Goal: Find contact information: Obtain details needed to contact an individual or organization

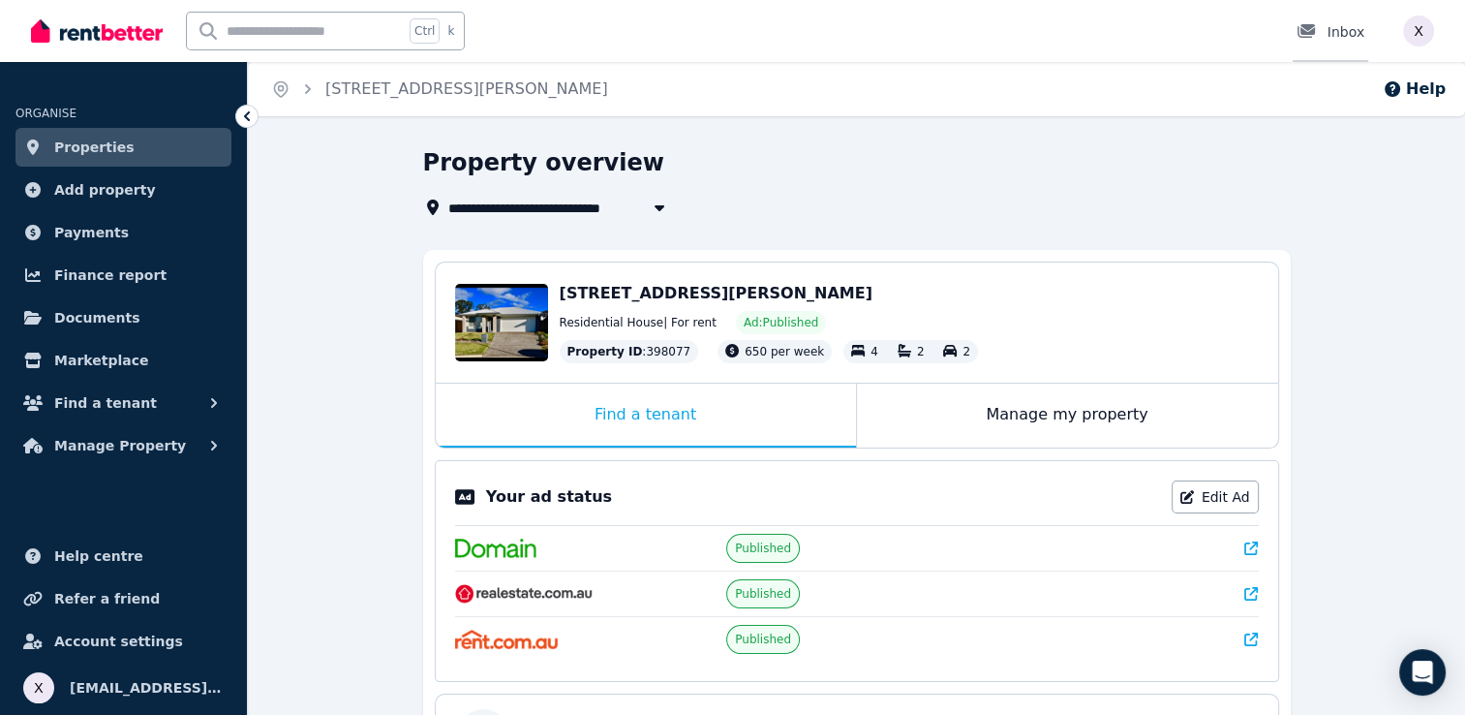
click at [1309, 39] on icon at bounding box center [1306, 30] width 19 height 15
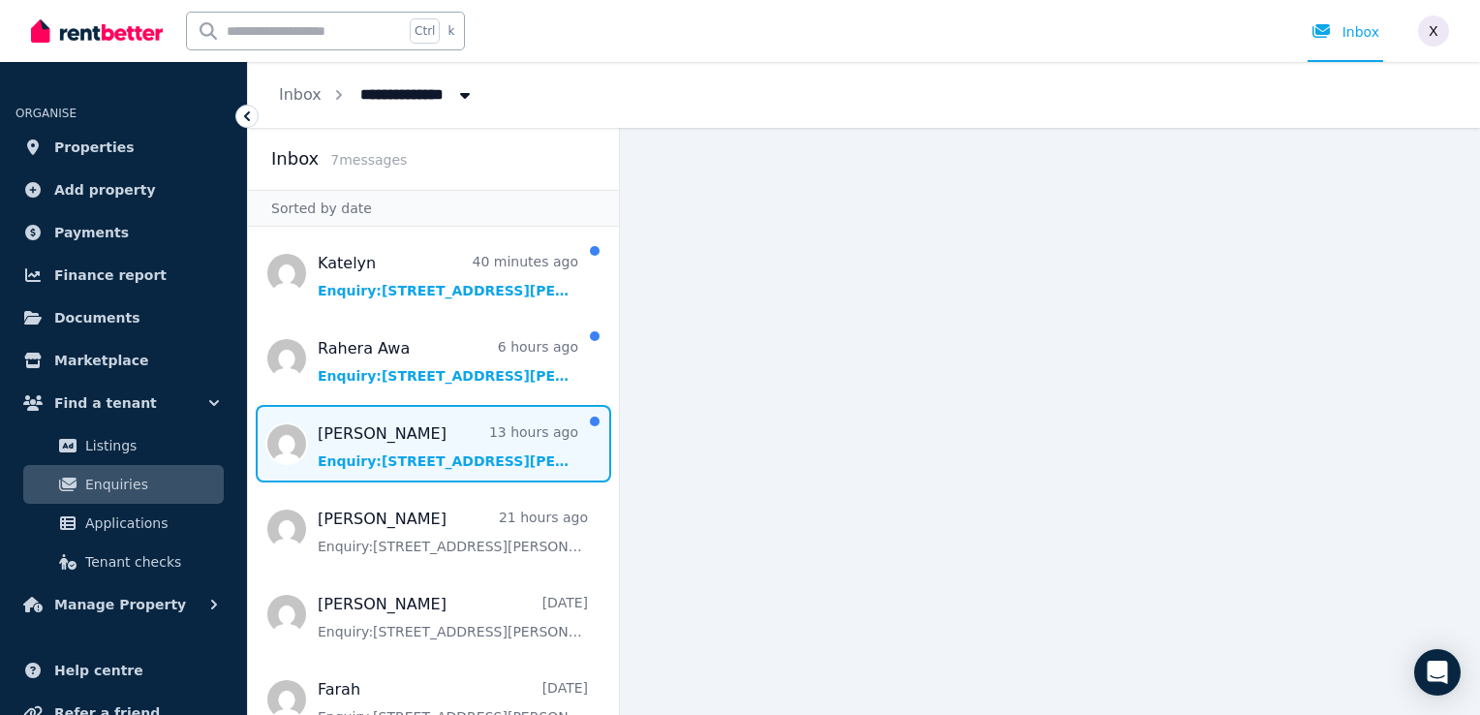
click at [442, 455] on span "Message list" at bounding box center [433, 443] width 371 height 77
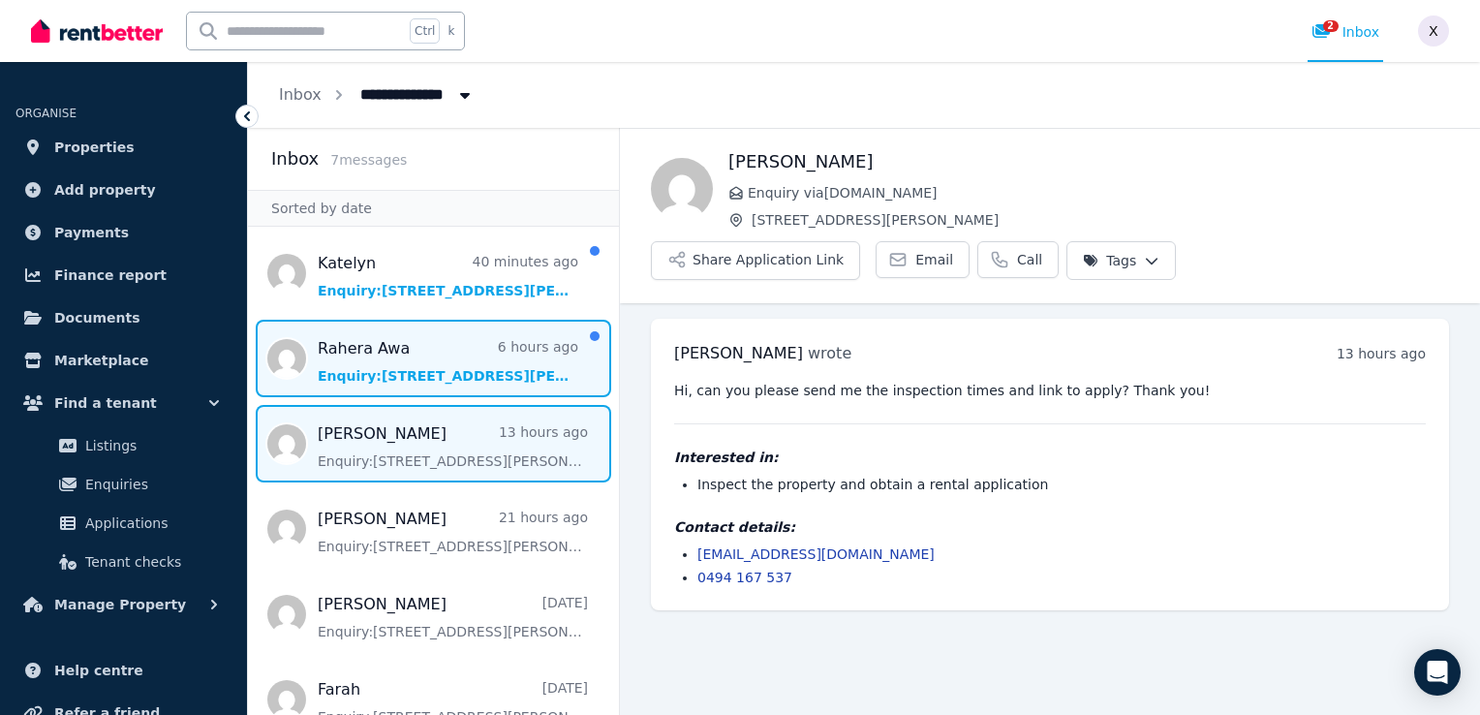
click at [399, 374] on span "Message list" at bounding box center [433, 358] width 371 height 77
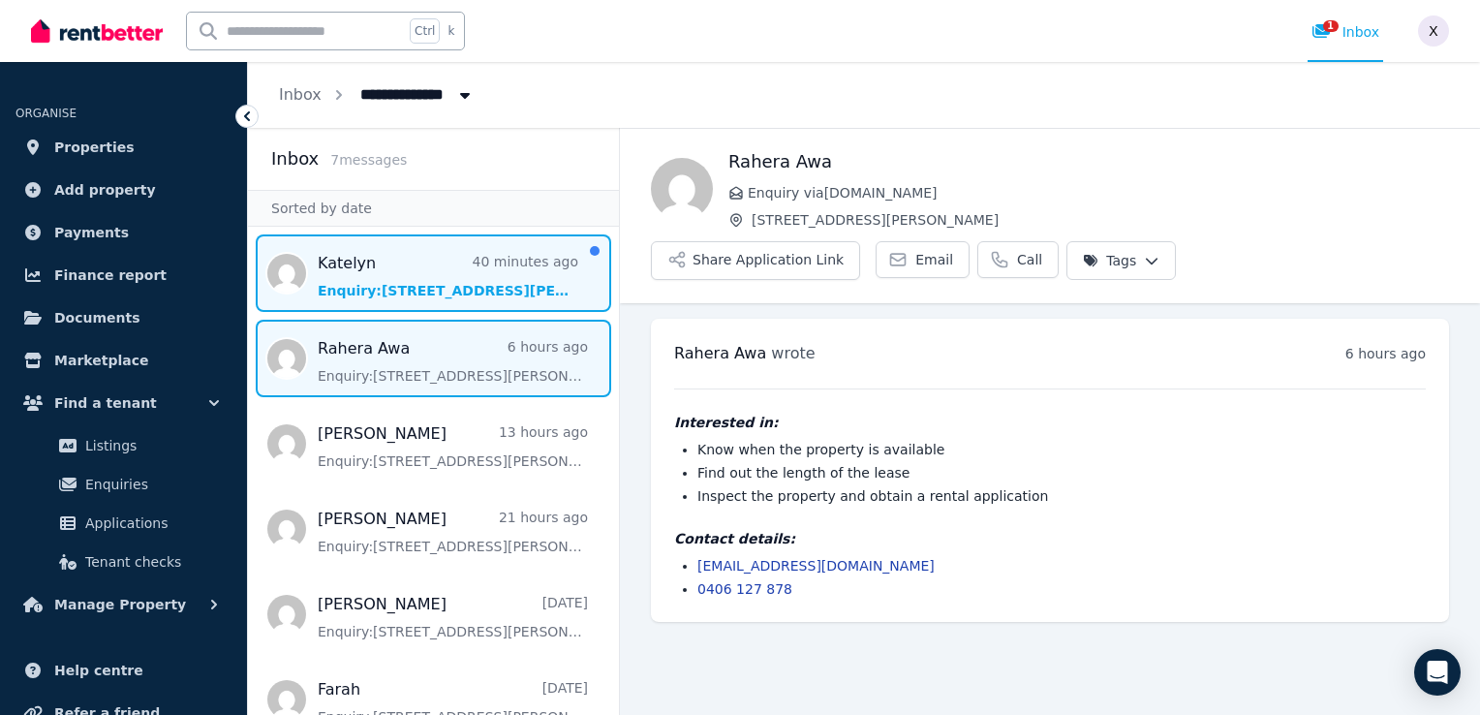
click at [385, 291] on span "Message list" at bounding box center [433, 272] width 371 height 77
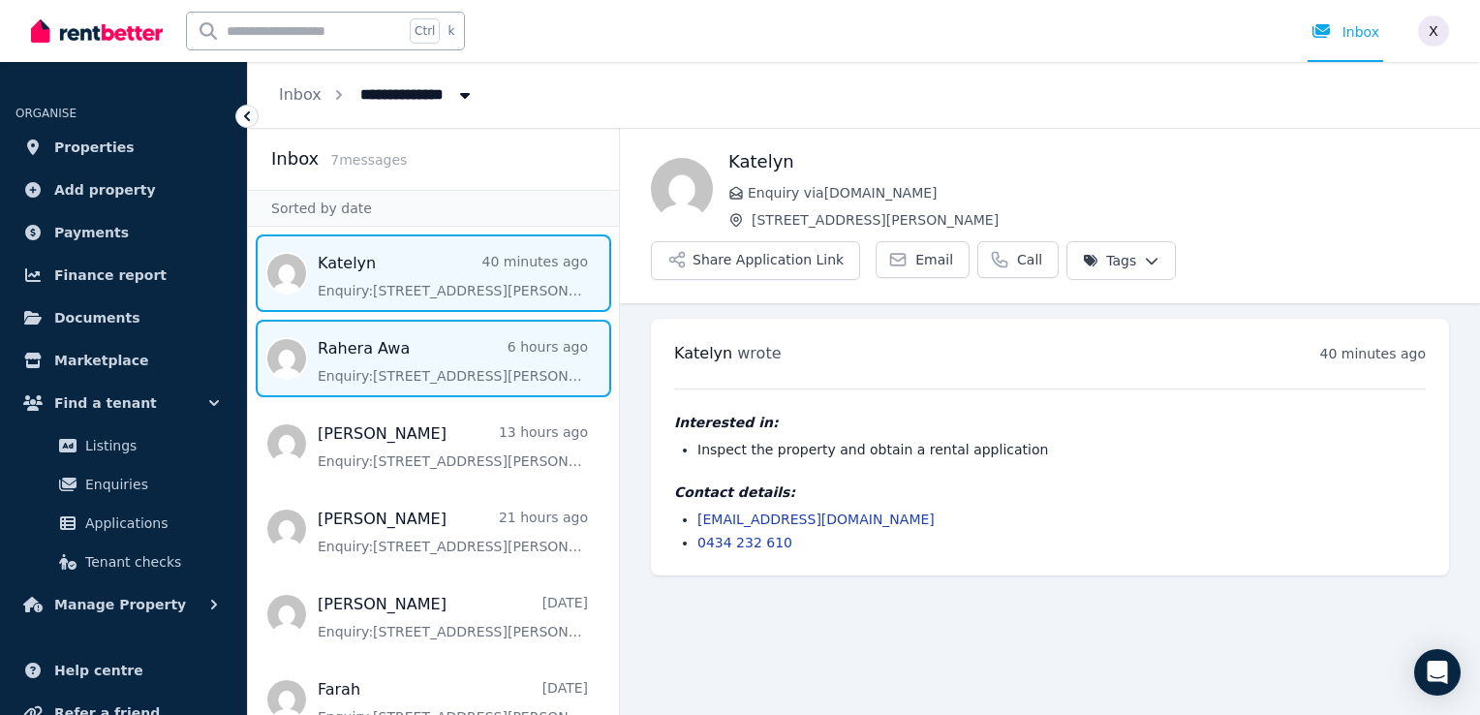
click at [399, 363] on span "Message list" at bounding box center [433, 358] width 371 height 77
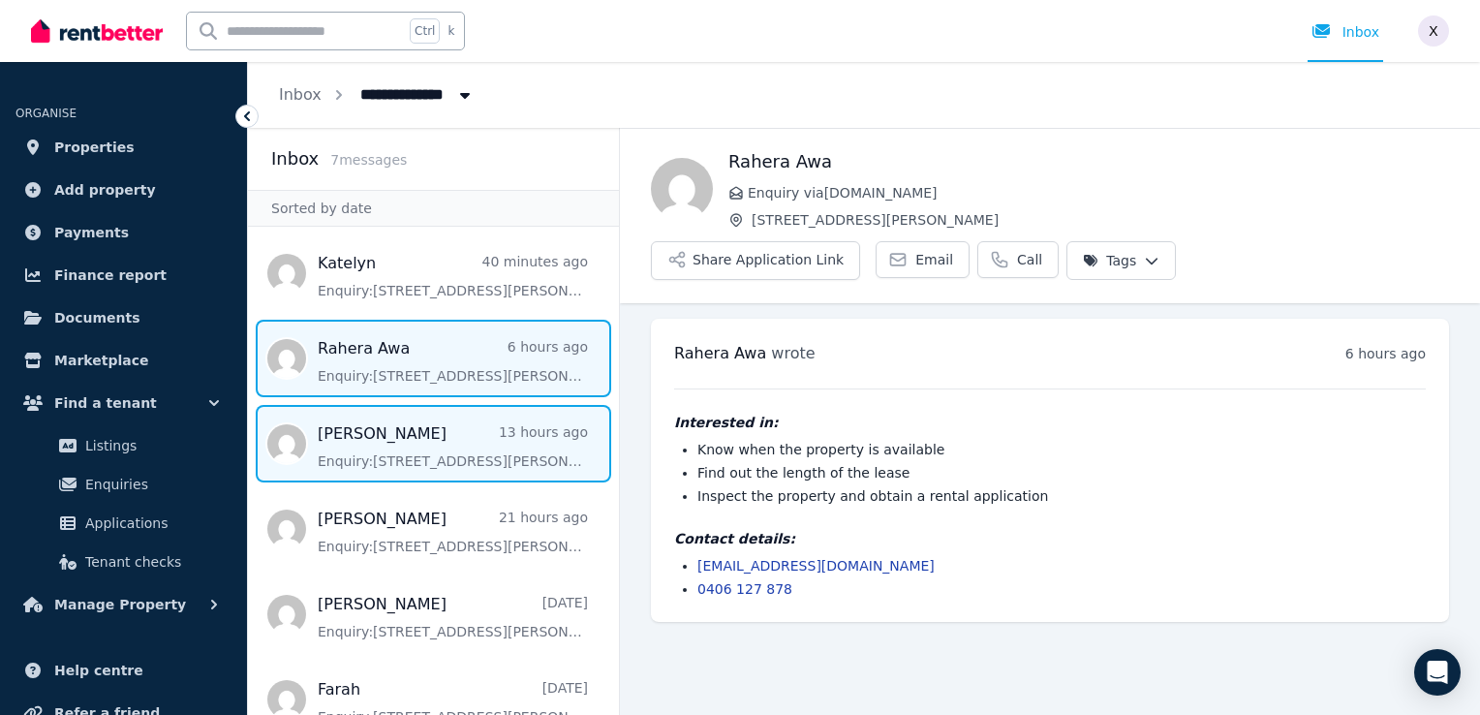
click at [385, 420] on span "Message list" at bounding box center [433, 443] width 371 height 77
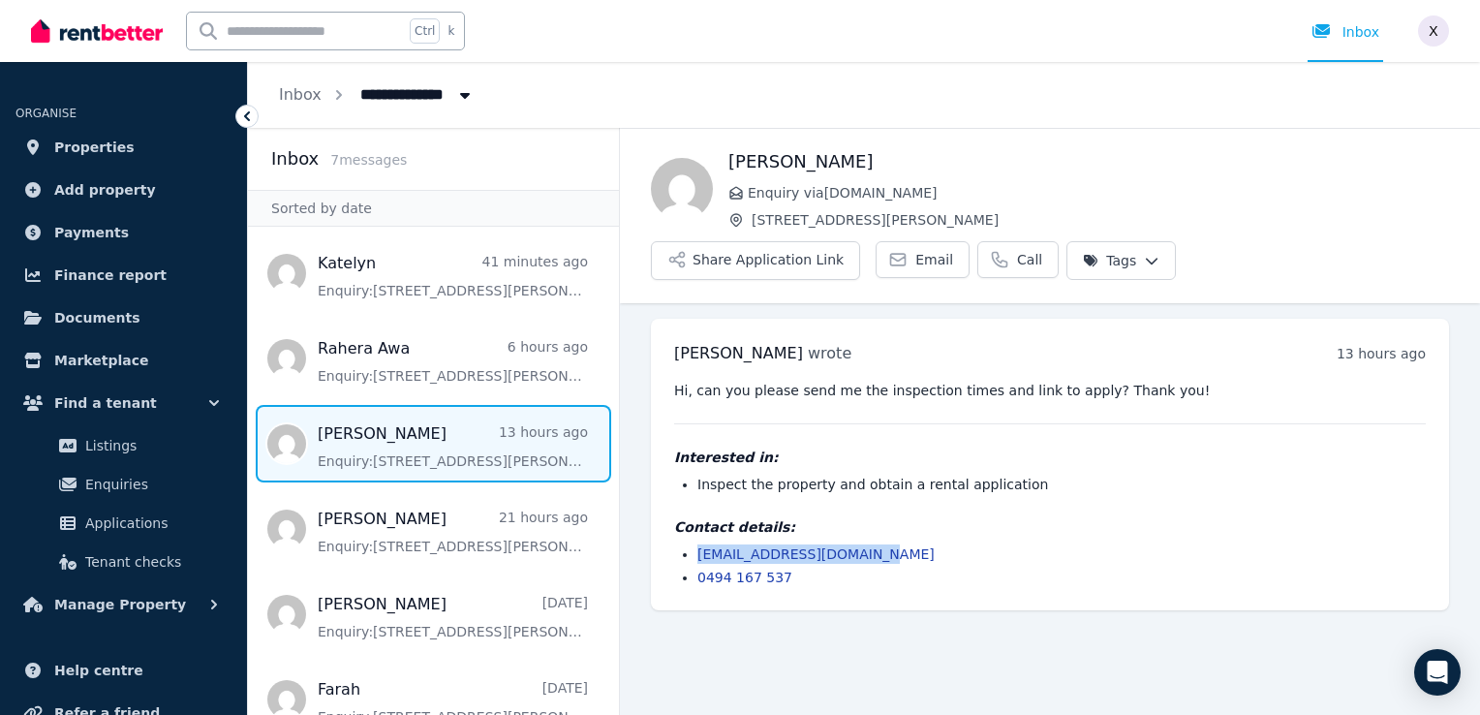
drag, startPoint x: 871, startPoint y: 508, endPoint x: 697, endPoint y: 503, distance: 173.4
click at [696, 544] on ul "emmachelliwell@gmail.com 0494 167 537" at bounding box center [1050, 565] width 752 height 43
copy link "emmachelliwell@gmail.com"
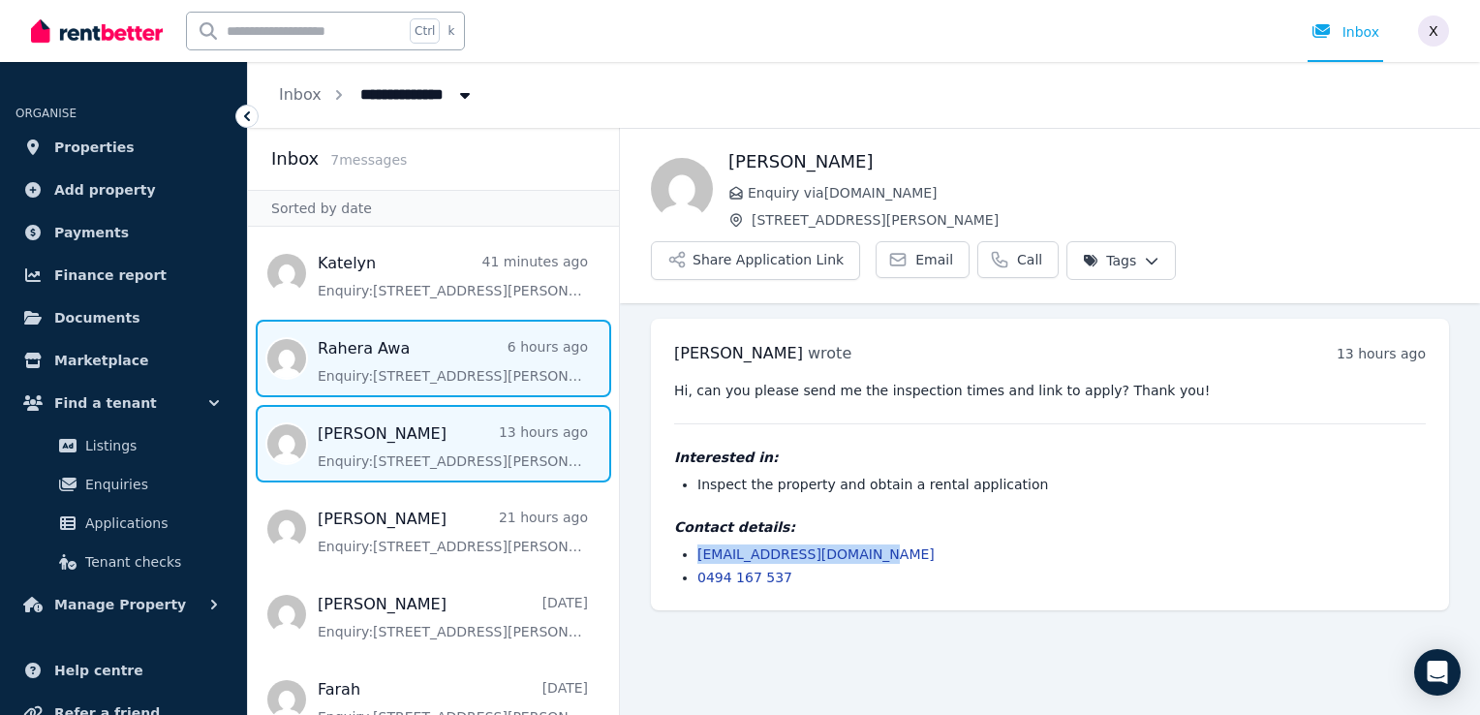
click at [393, 365] on span "Message list" at bounding box center [433, 358] width 371 height 77
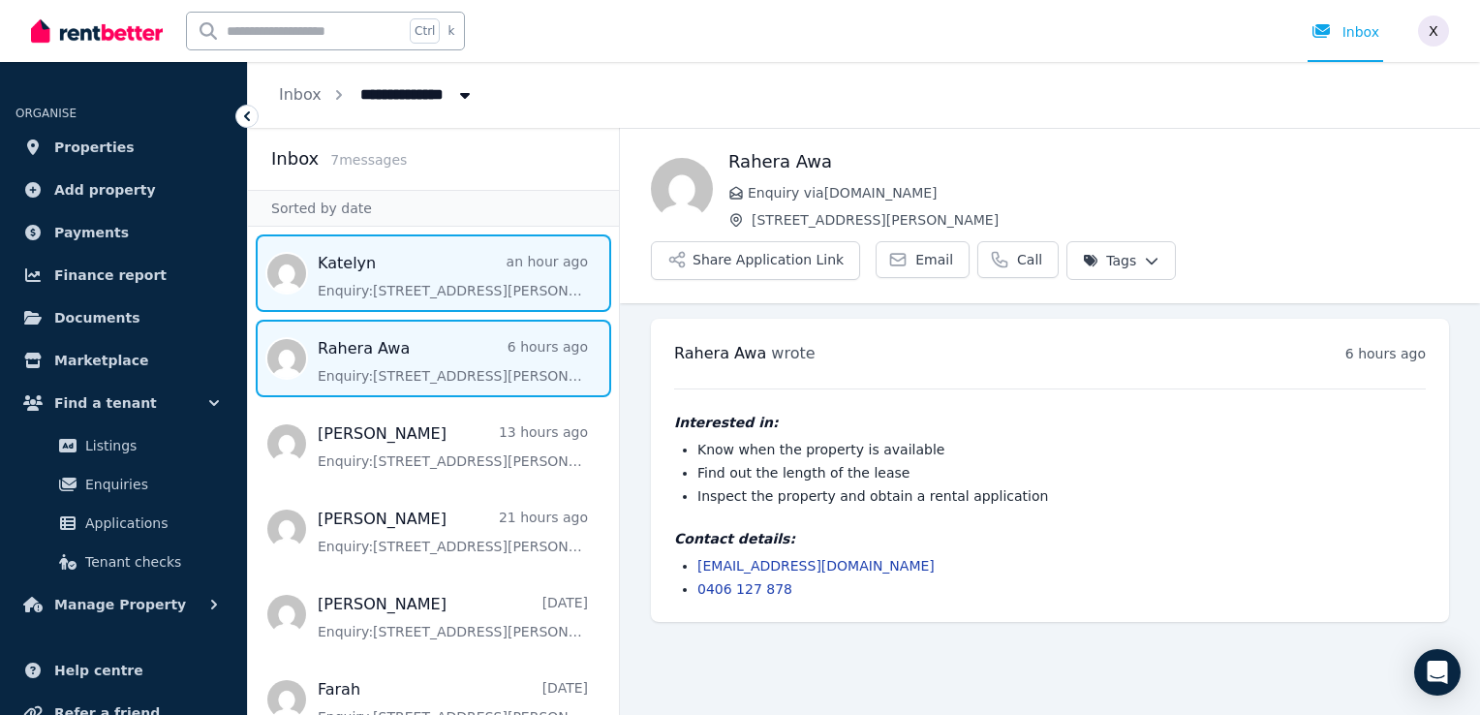
click at [366, 285] on span "Message list" at bounding box center [433, 272] width 371 height 77
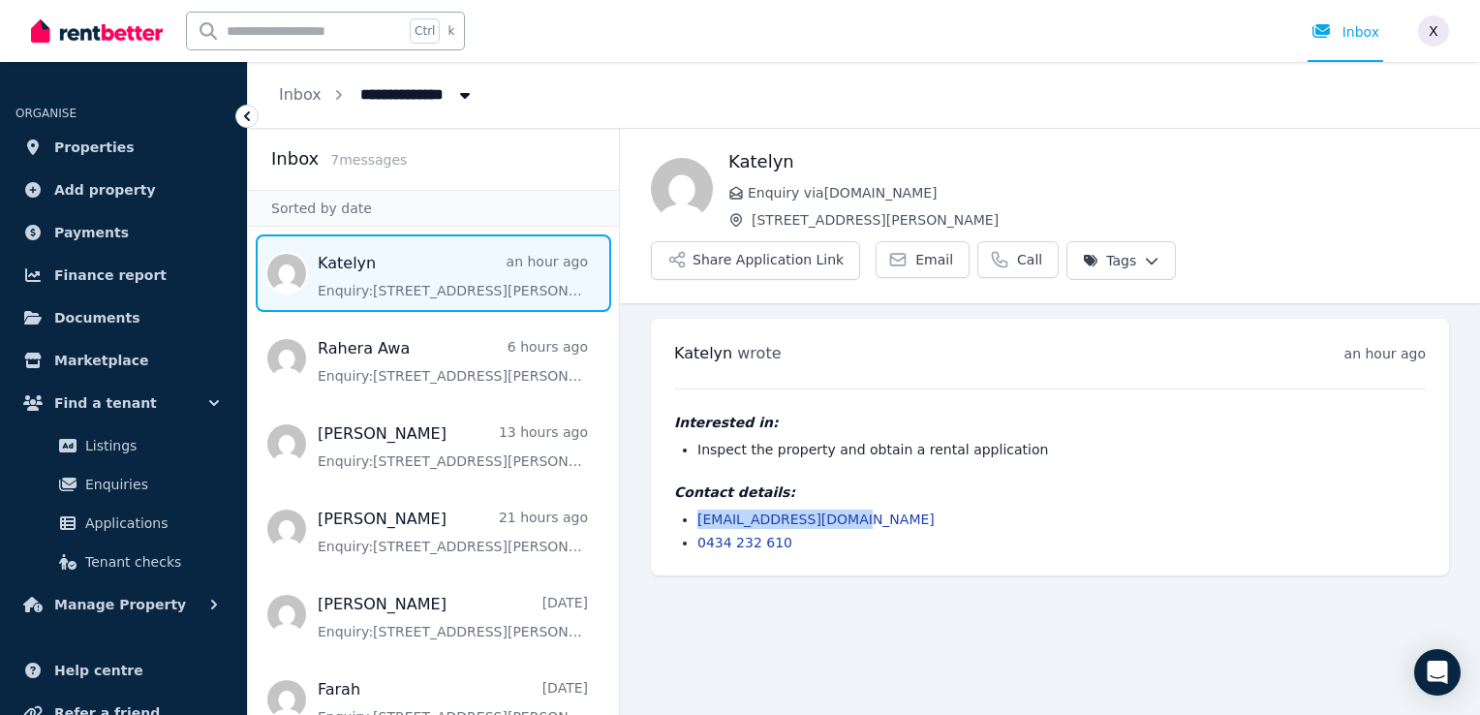
drag, startPoint x: 854, startPoint y: 475, endPoint x: 696, endPoint y: 471, distance: 157.9
click at [696, 509] on ul "k_gazzola@hotmail.com 0434 232 610" at bounding box center [1050, 530] width 752 height 43
copy link "k_gazzola@hotmail.com"
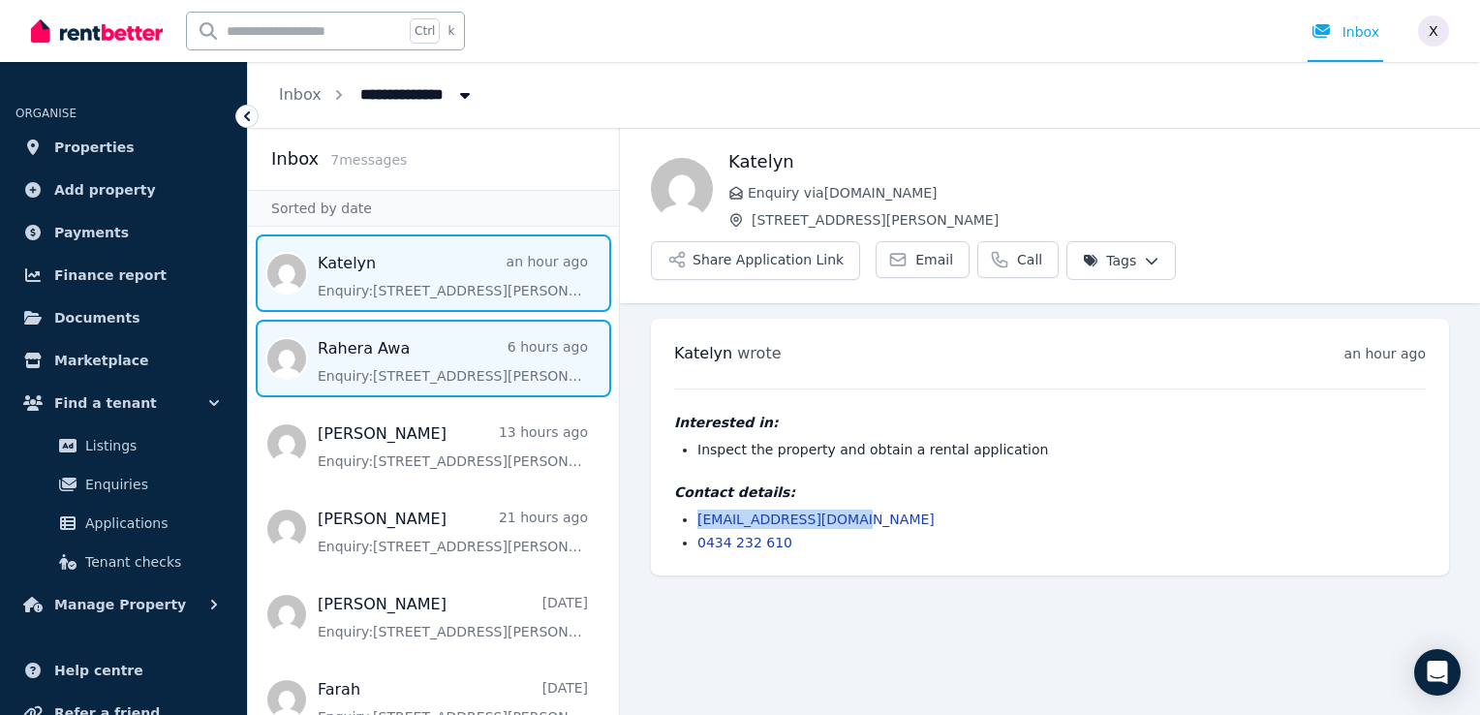
click at [374, 362] on span "Message list" at bounding box center [433, 358] width 371 height 77
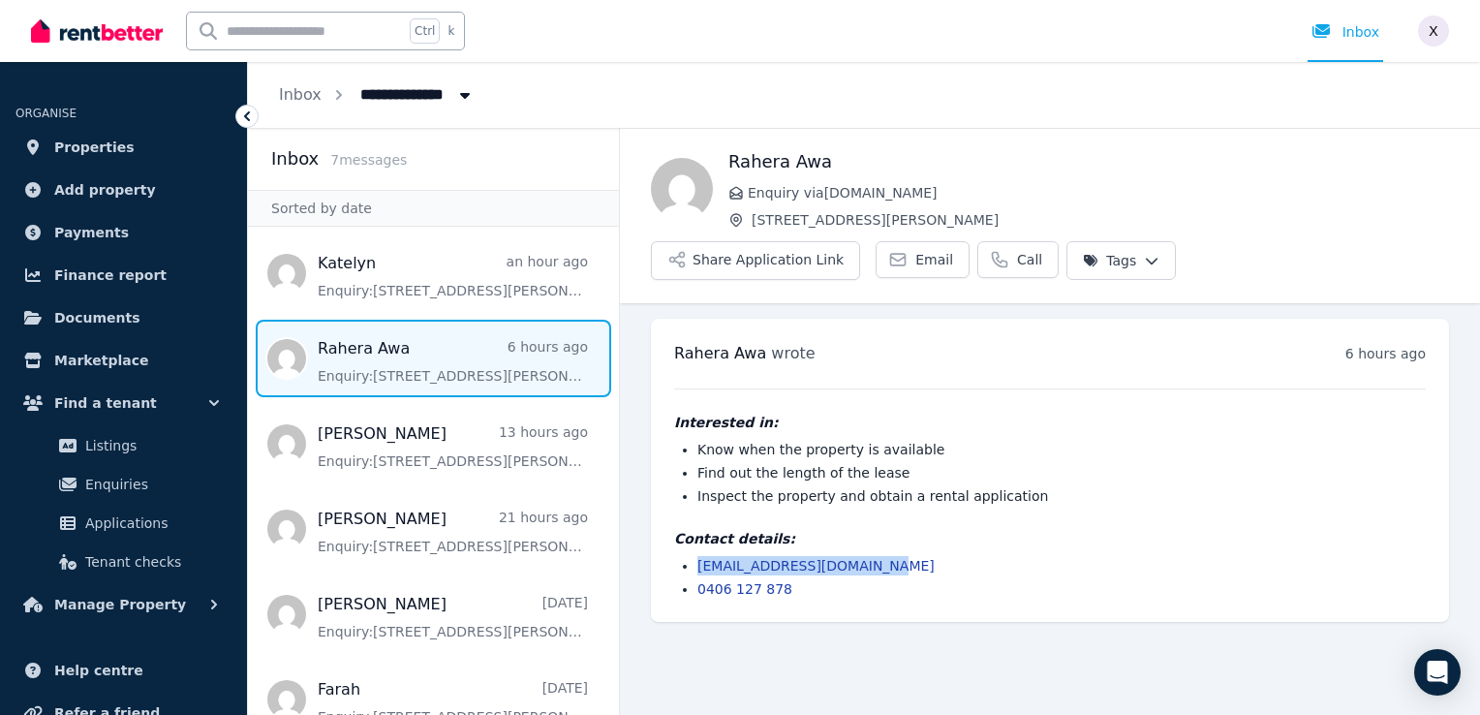
drag, startPoint x: 879, startPoint y: 516, endPoint x: 698, endPoint y: 517, distance: 181.1
click at [698, 556] on li "[EMAIL_ADDRESS][DOMAIN_NAME]" at bounding box center [1061, 565] width 728 height 19
copy link "[EMAIL_ADDRESS][DOMAIN_NAME]"
drag, startPoint x: 785, startPoint y: 162, endPoint x: 726, endPoint y: 164, distance: 58.1
click at [726, 164] on div "Rahera Awa Enquiry via RealEstate.com.au 16 Mount Roberts St, Park Ridge Share …" at bounding box center [1050, 214] width 860 height 132
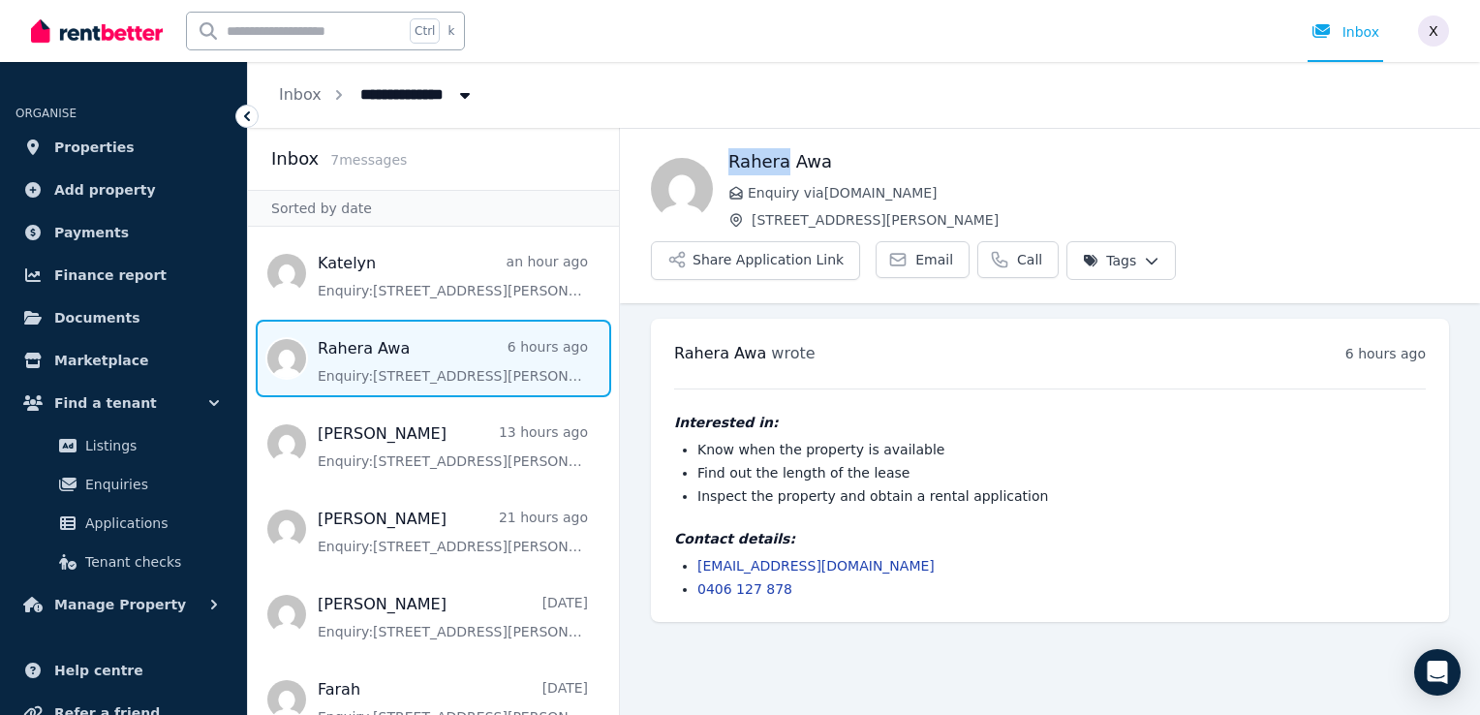
copy h1 "Rahera"
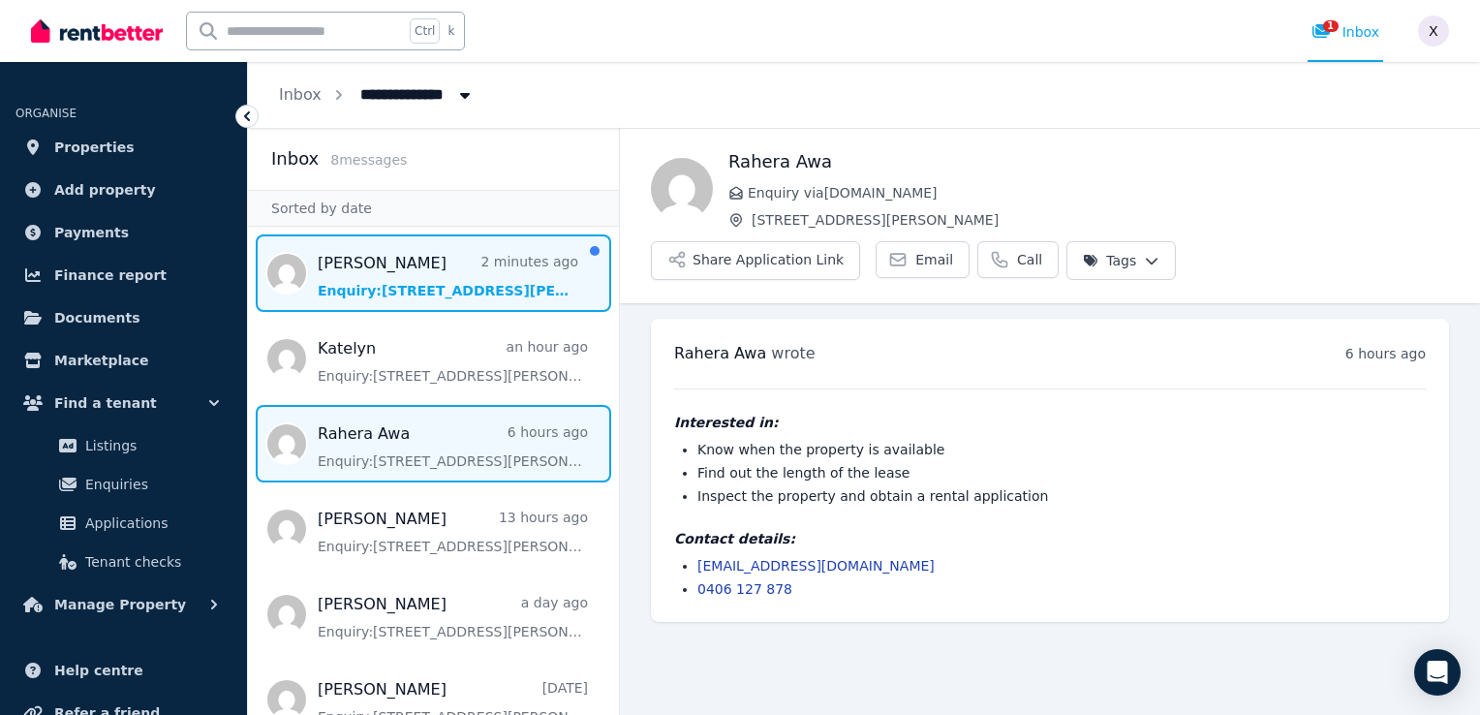
click at [406, 288] on span "Message list" at bounding box center [433, 272] width 371 height 77
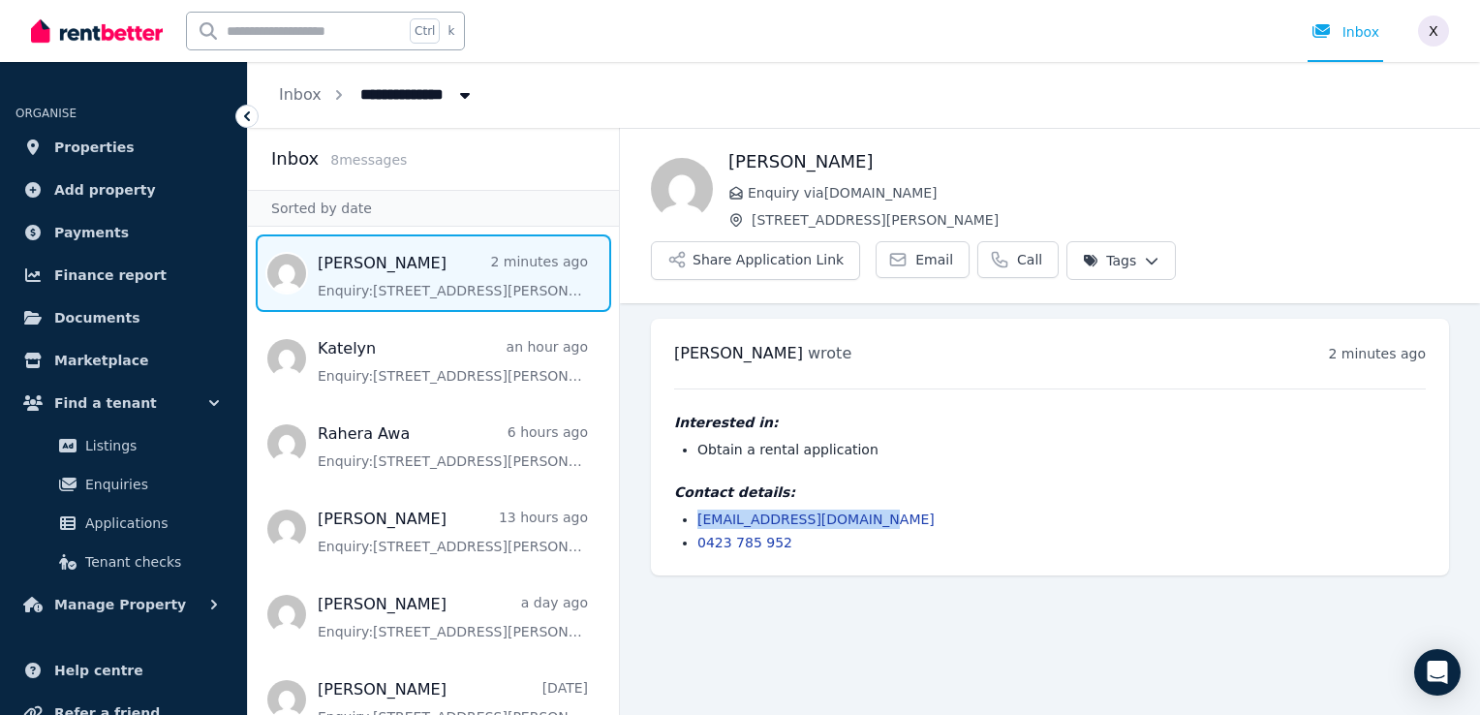
drag, startPoint x: 872, startPoint y: 470, endPoint x: 693, endPoint y: 474, distance: 178.3
click at [693, 509] on ul "[EMAIL_ADDRESS][DOMAIN_NAME] 0423 785 952" at bounding box center [1050, 530] width 752 height 43
copy link "[EMAIL_ADDRESS][DOMAIN_NAME]"
click at [798, 599] on main "Back [PERSON_NAME] Enquiry via [DOMAIN_NAME] [STREET_ADDRESS][PERSON_NAME] Shar…" at bounding box center [1050, 421] width 860 height 587
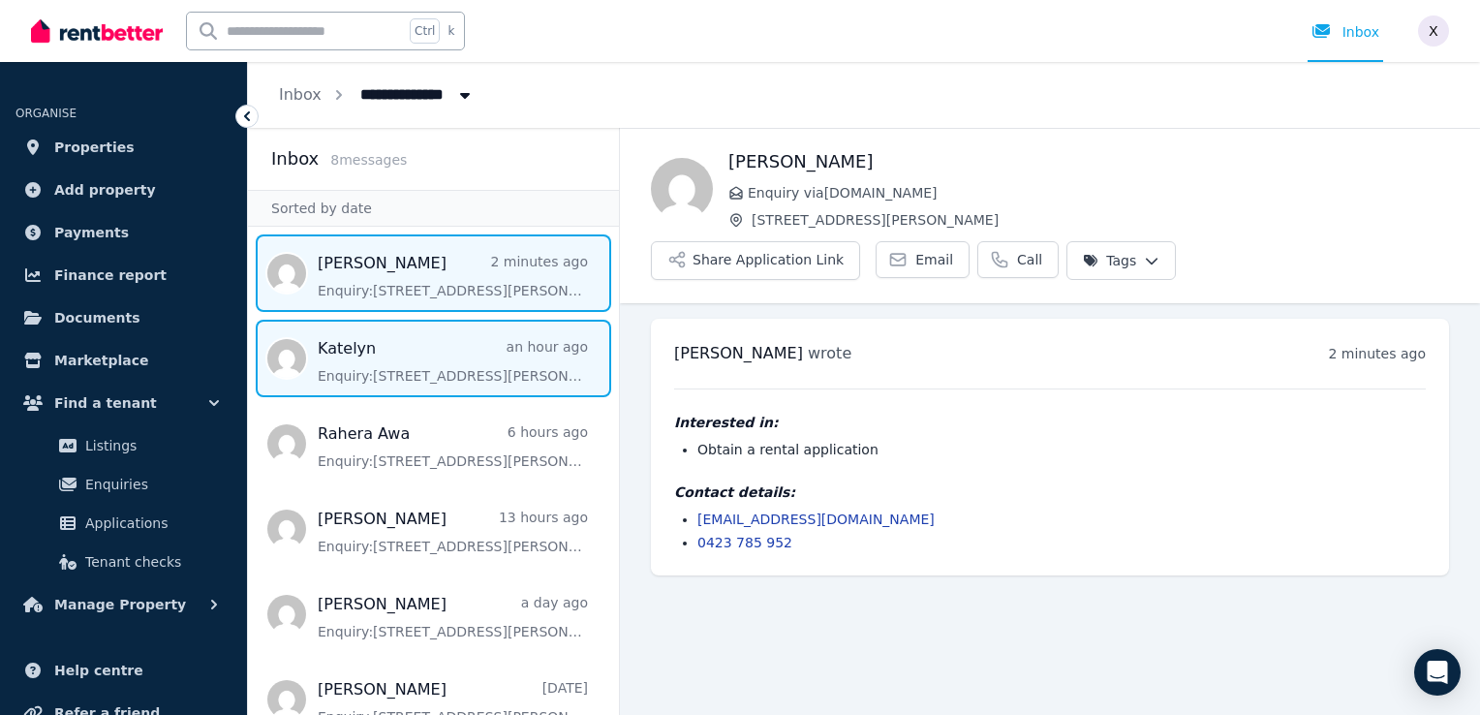
click at [385, 368] on span "Message list" at bounding box center [433, 358] width 371 height 77
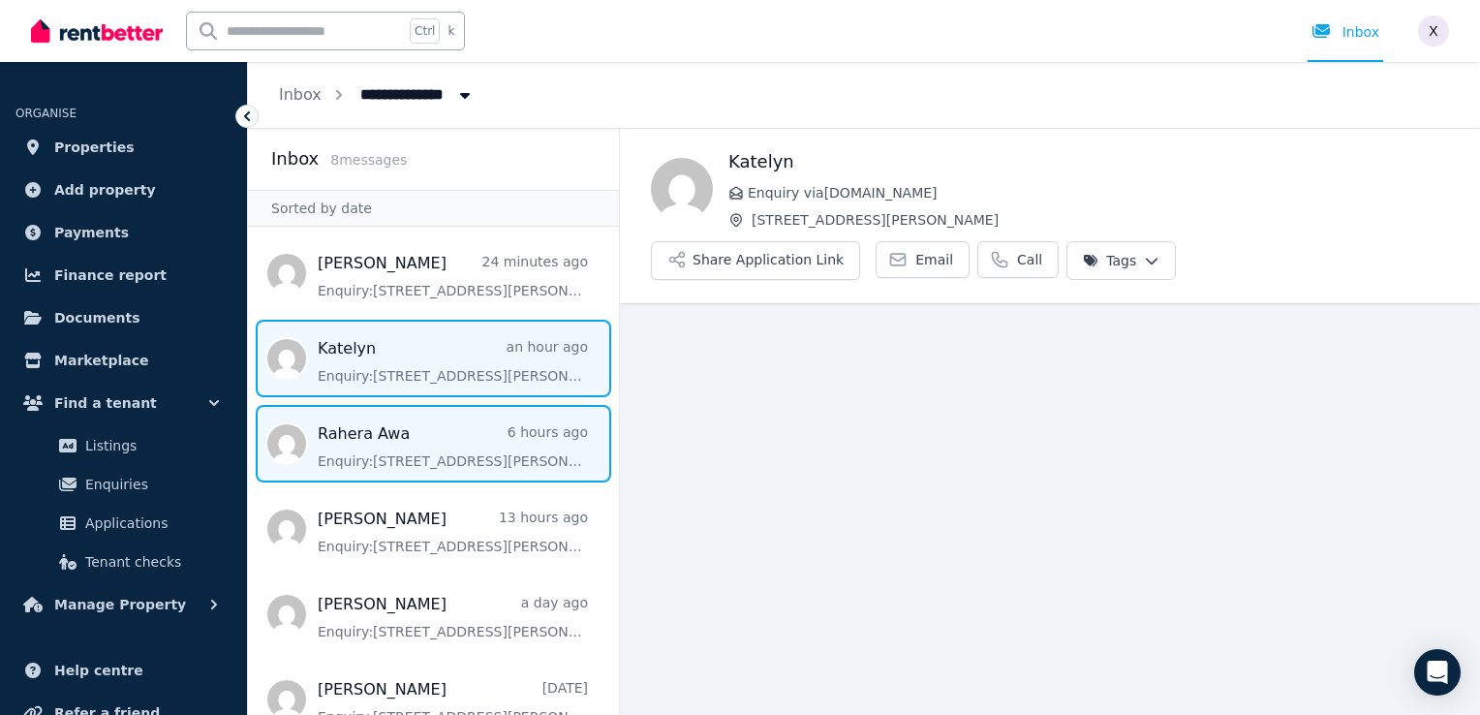
click at [398, 442] on span "Message list" at bounding box center [433, 443] width 371 height 77
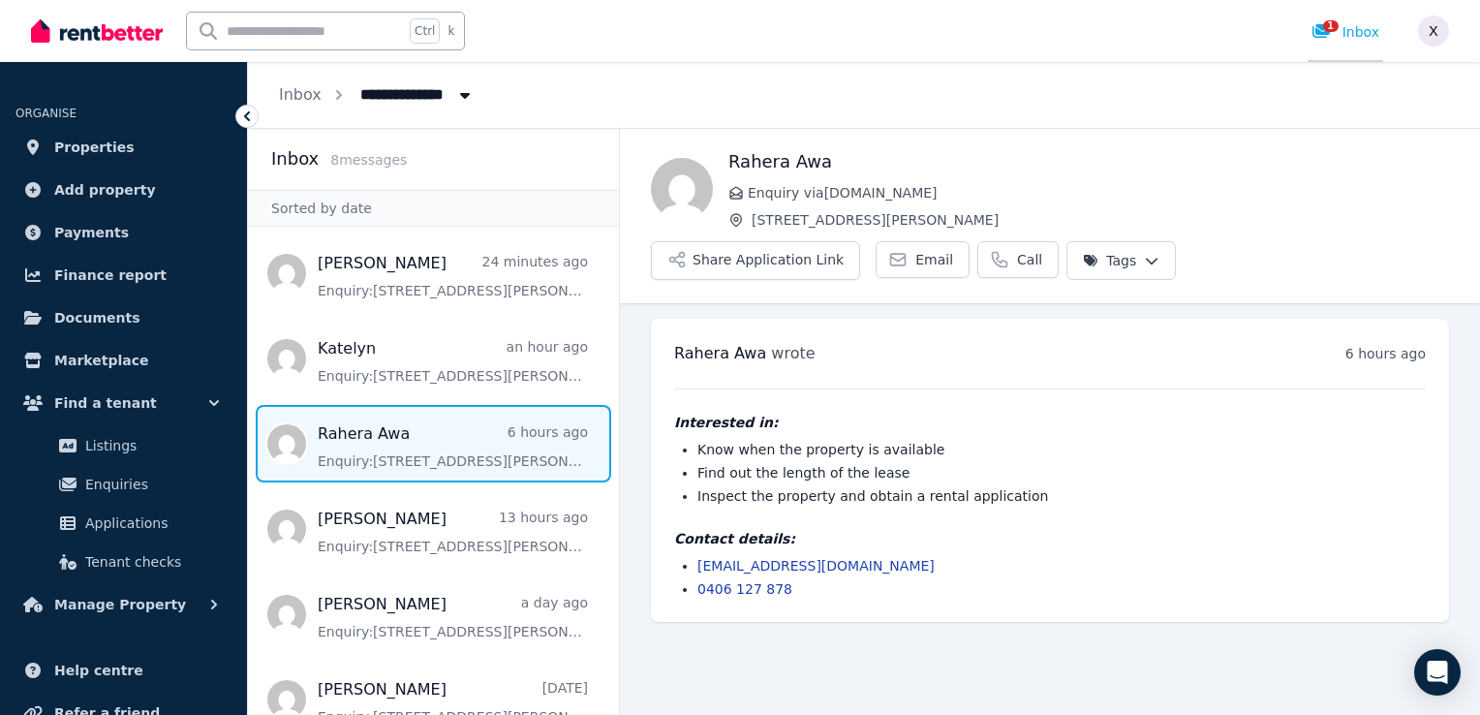
click at [1357, 33] on div "1 Inbox" at bounding box center [1345, 31] width 68 height 19
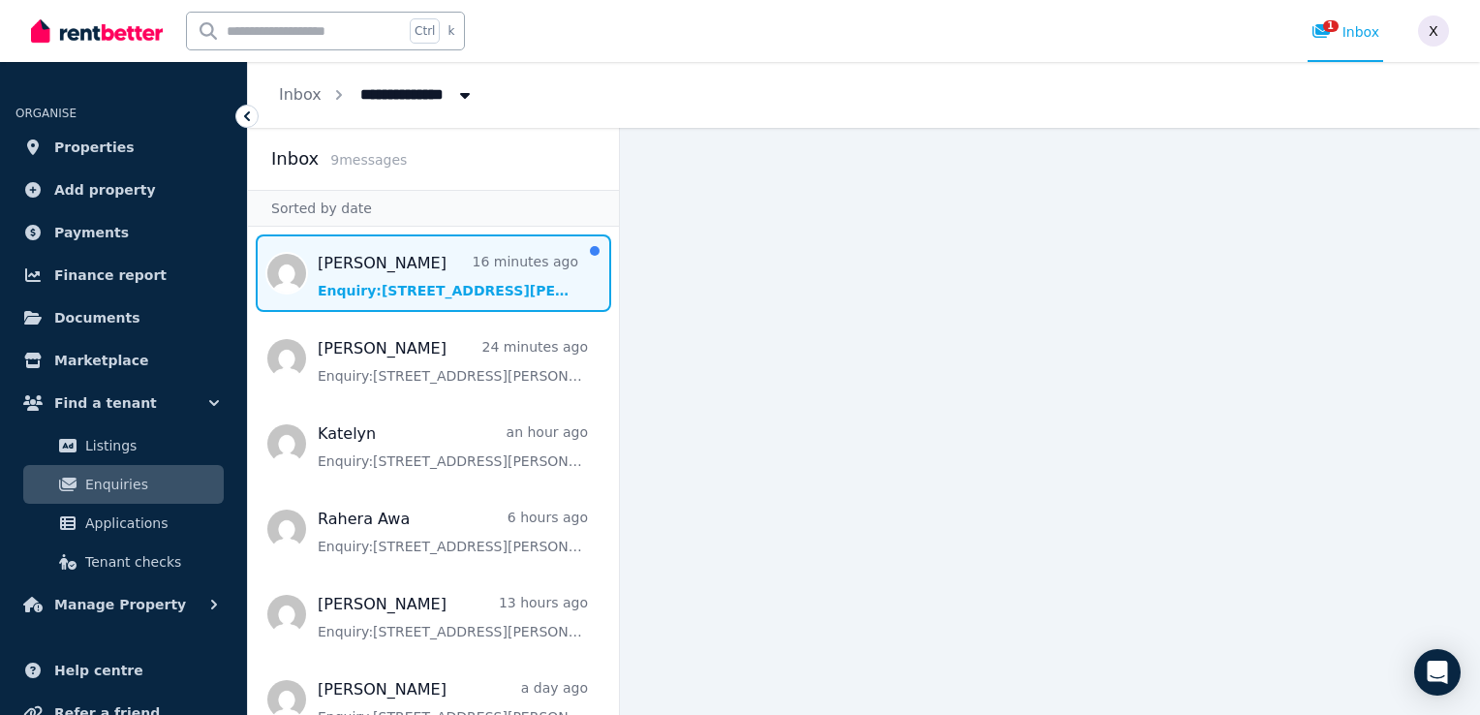
click at [430, 284] on span "Message list" at bounding box center [433, 272] width 371 height 77
